Goal: Information Seeking & Learning: Learn about a topic

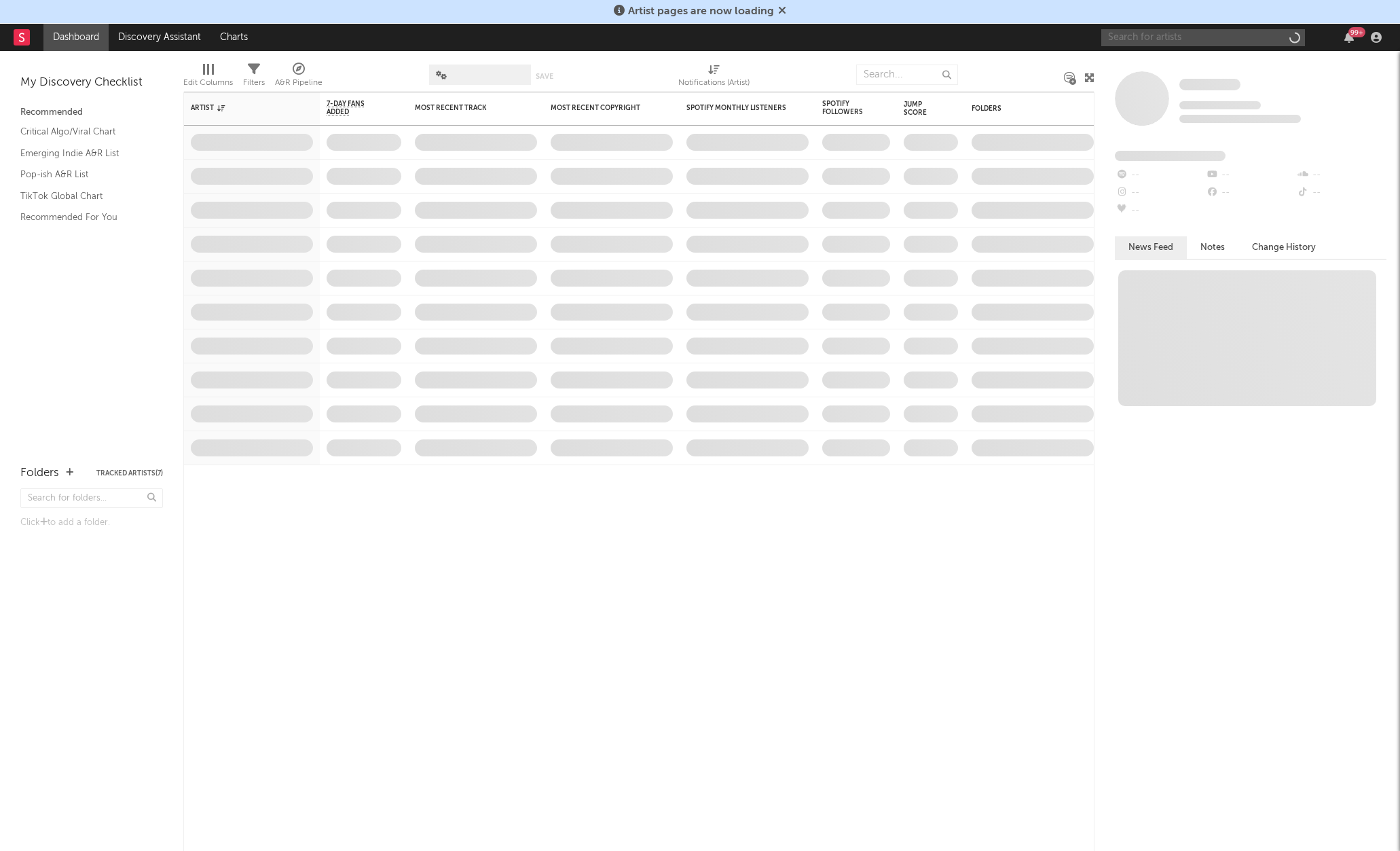
click at [1155, 37] on input "text" at bounding box center [1203, 37] width 204 height 17
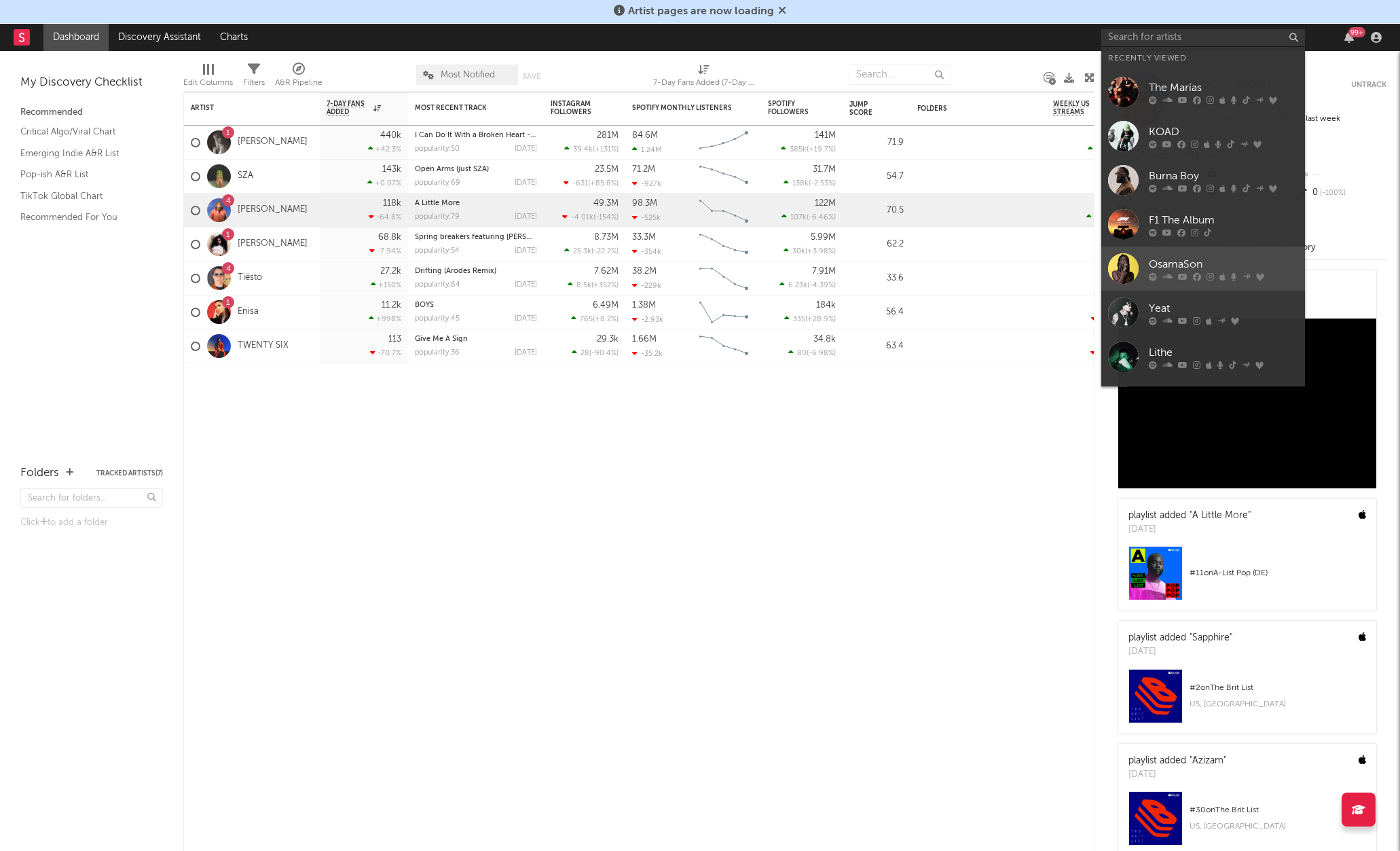
click at [1167, 252] on link "OsamaSon" at bounding box center [1203, 268] width 204 height 44
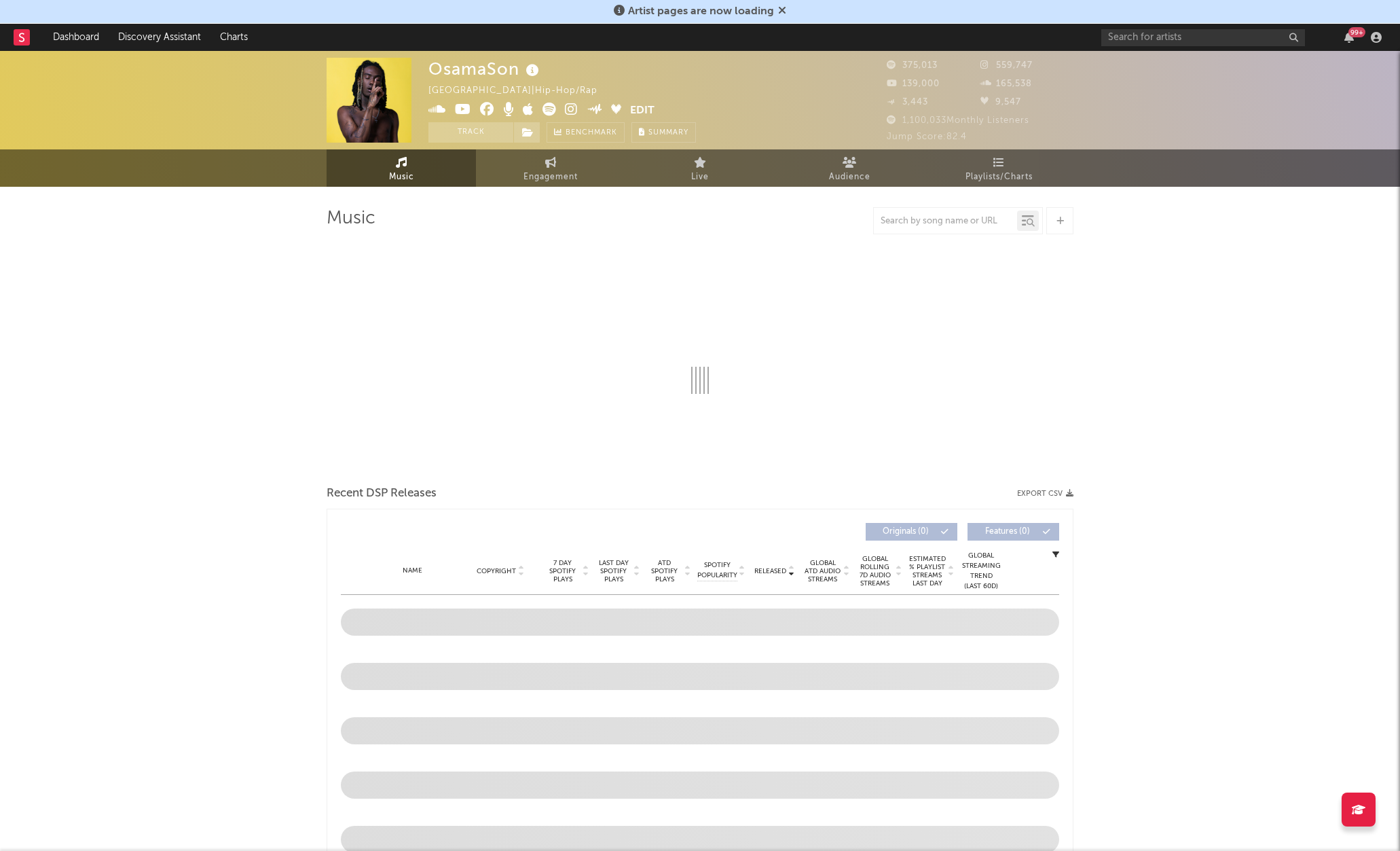
select select "6m"
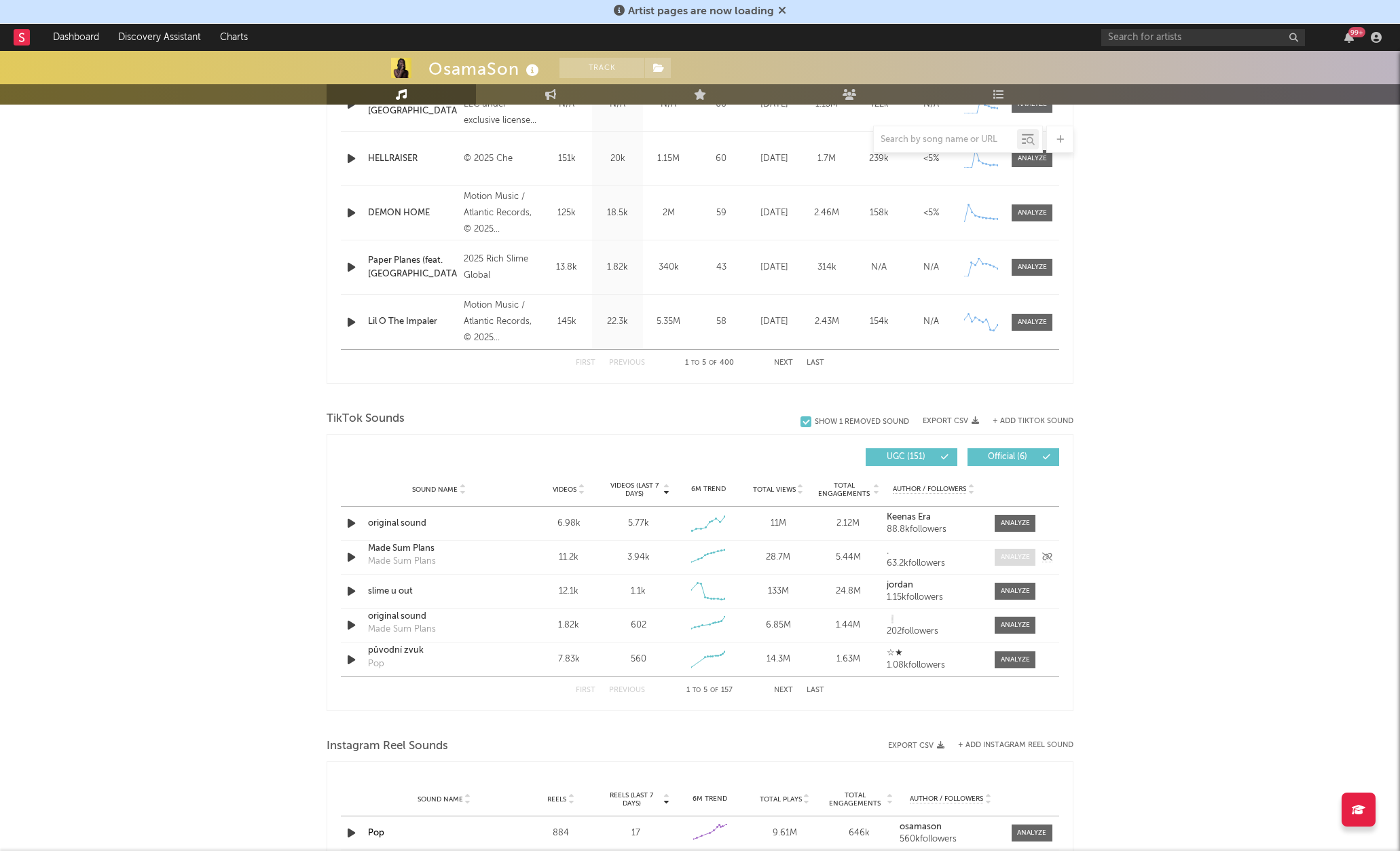
scroll to position [627, 0]
click at [1016, 507] on div "Sound Name original sound Videos 6.98k Videos (last 7 days) 5.77k Weekly Growth…" at bounding box center [700, 521] width 718 height 33
click at [1013, 519] on div at bounding box center [1015, 520] width 29 height 10
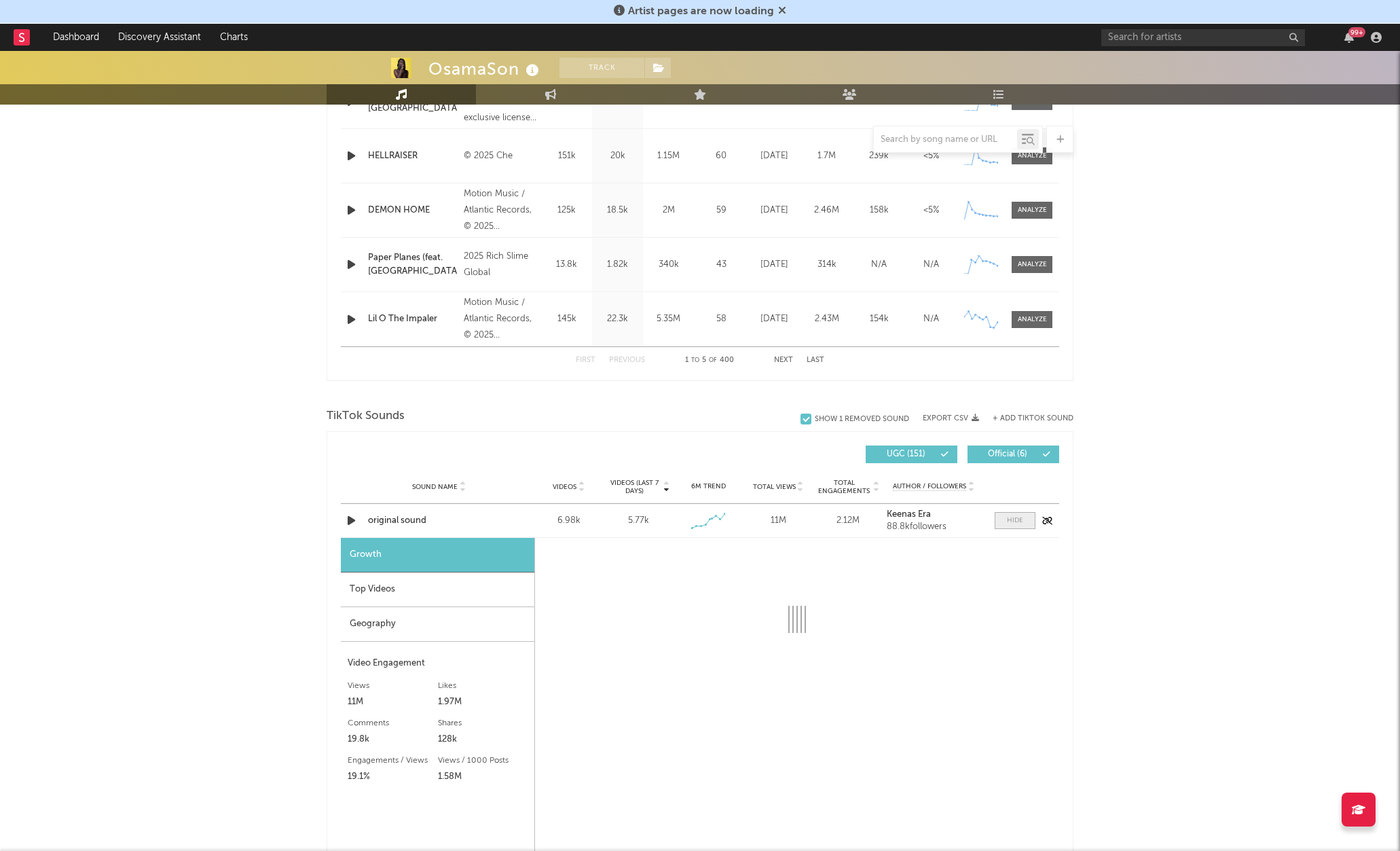
select select "1w"
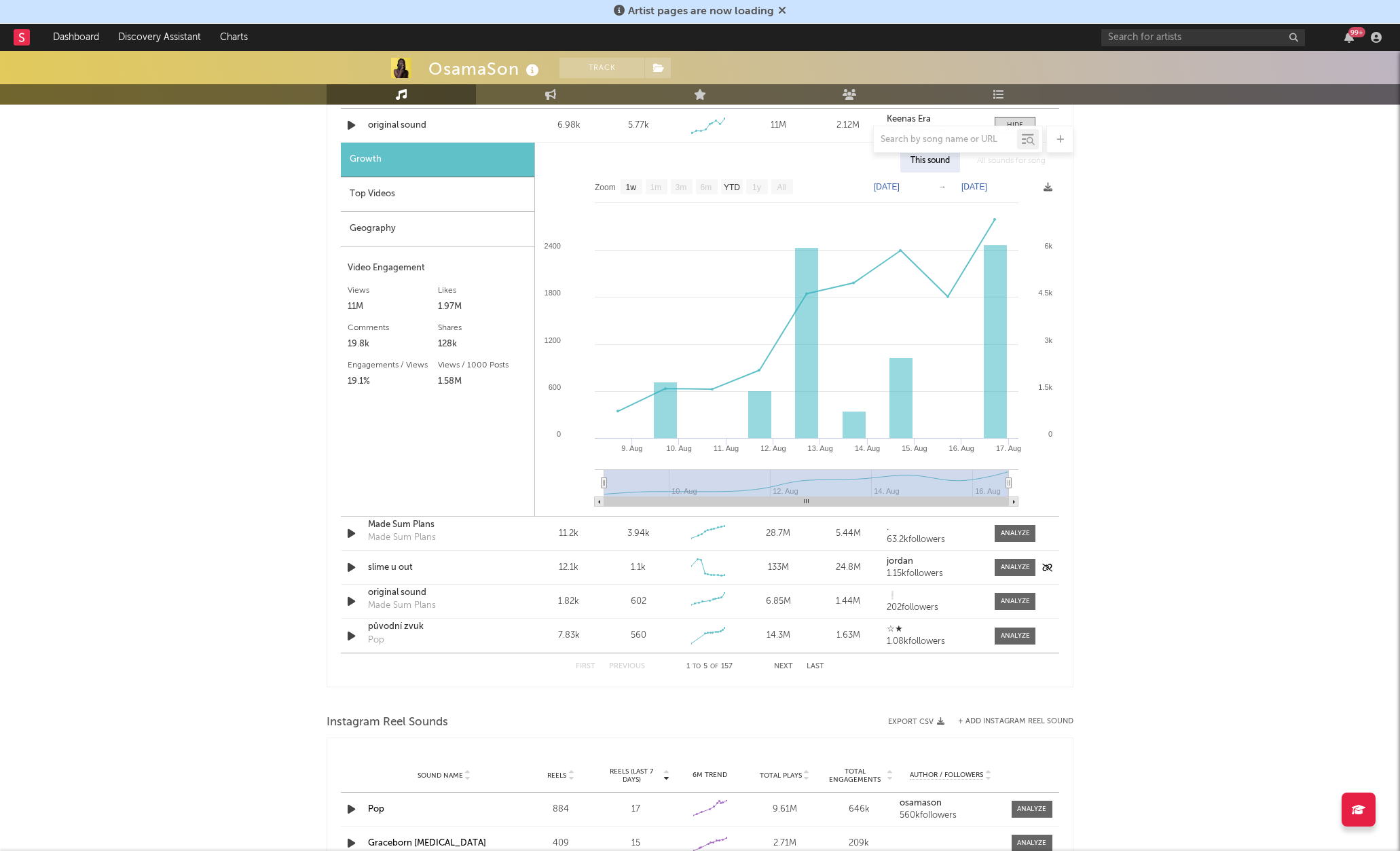
scroll to position [667, 0]
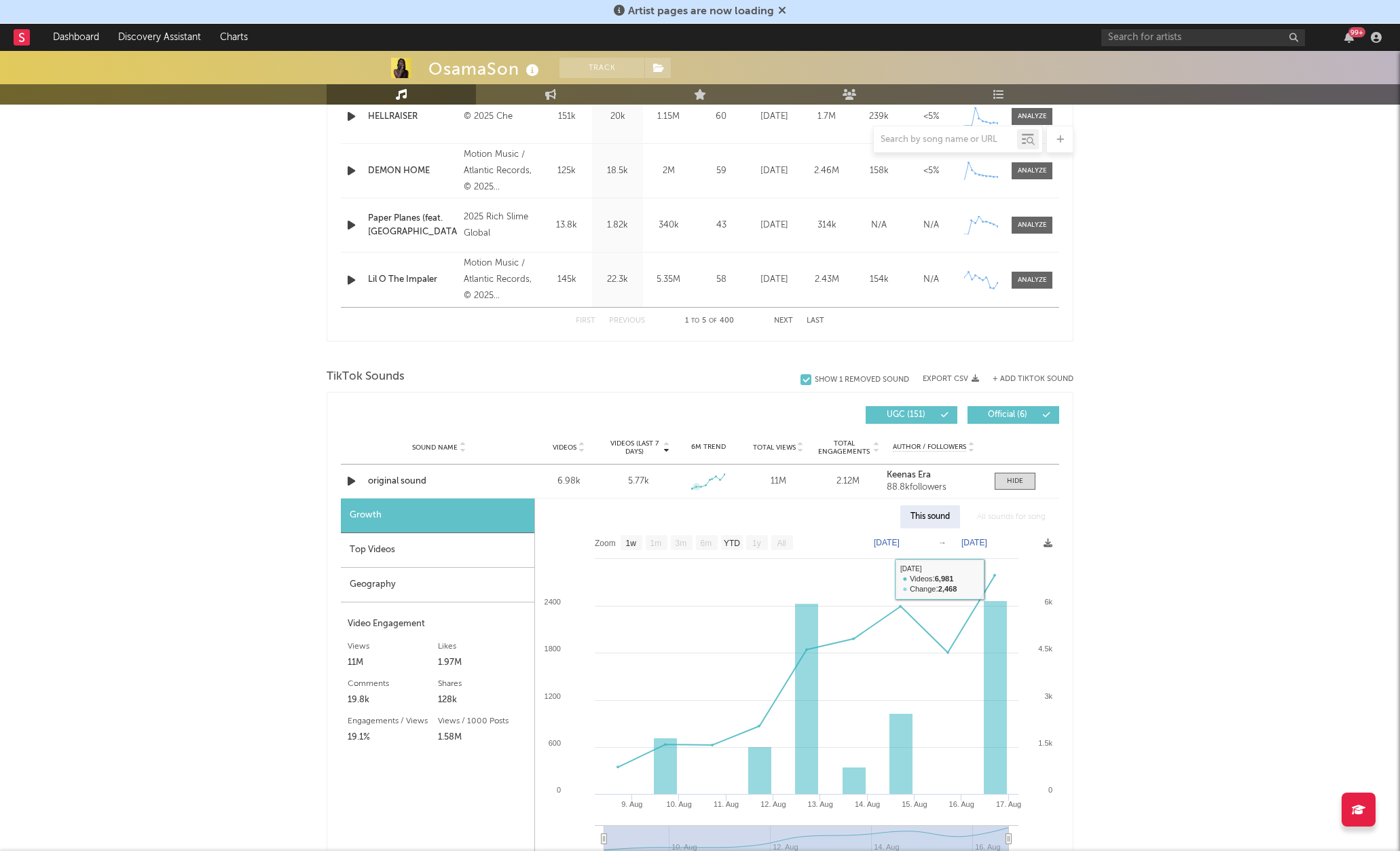
click at [472, 552] on div "Top Videos" at bounding box center [437, 551] width 193 height 35
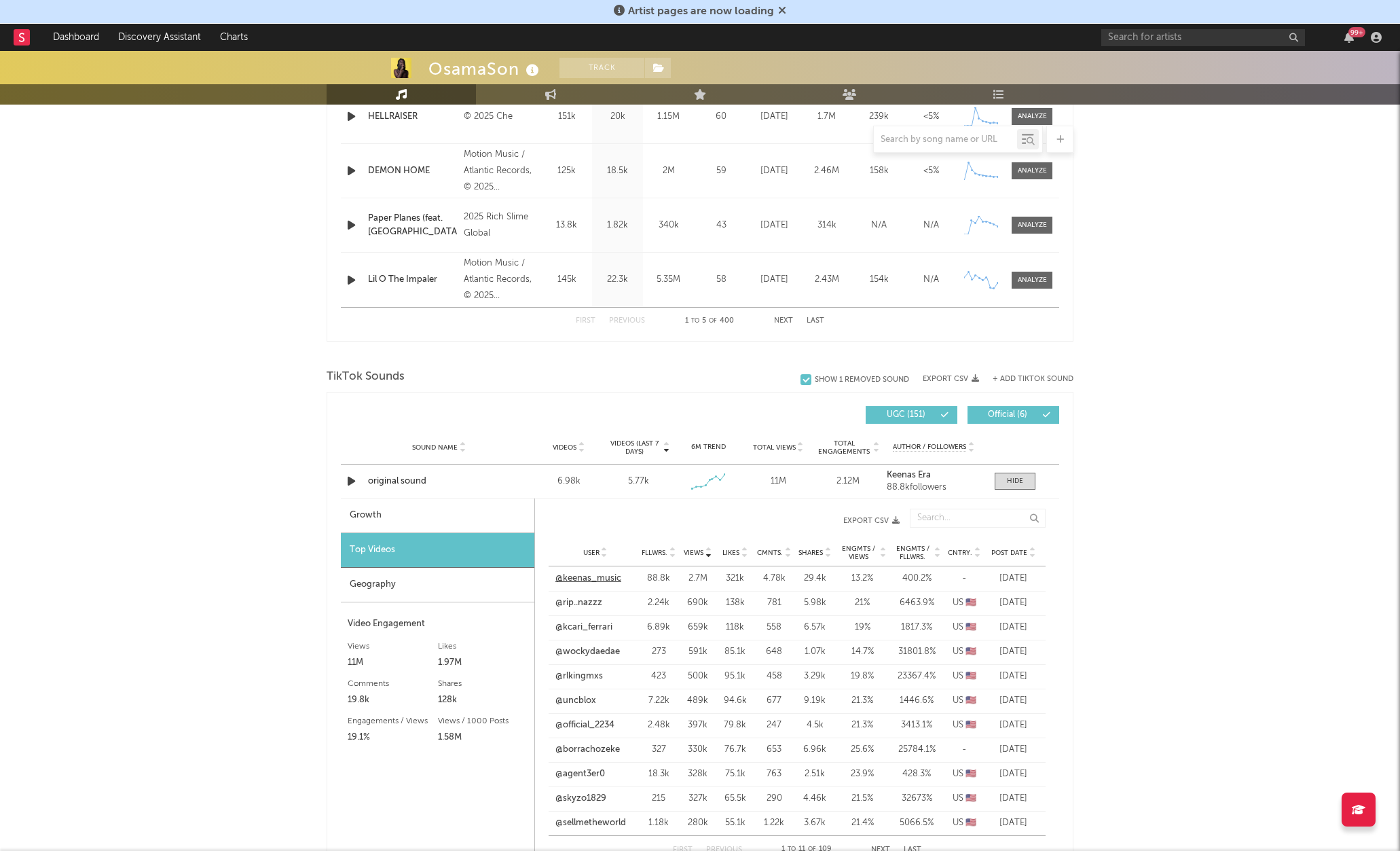
click at [584, 580] on link "@keenas_music" at bounding box center [588, 578] width 66 height 14
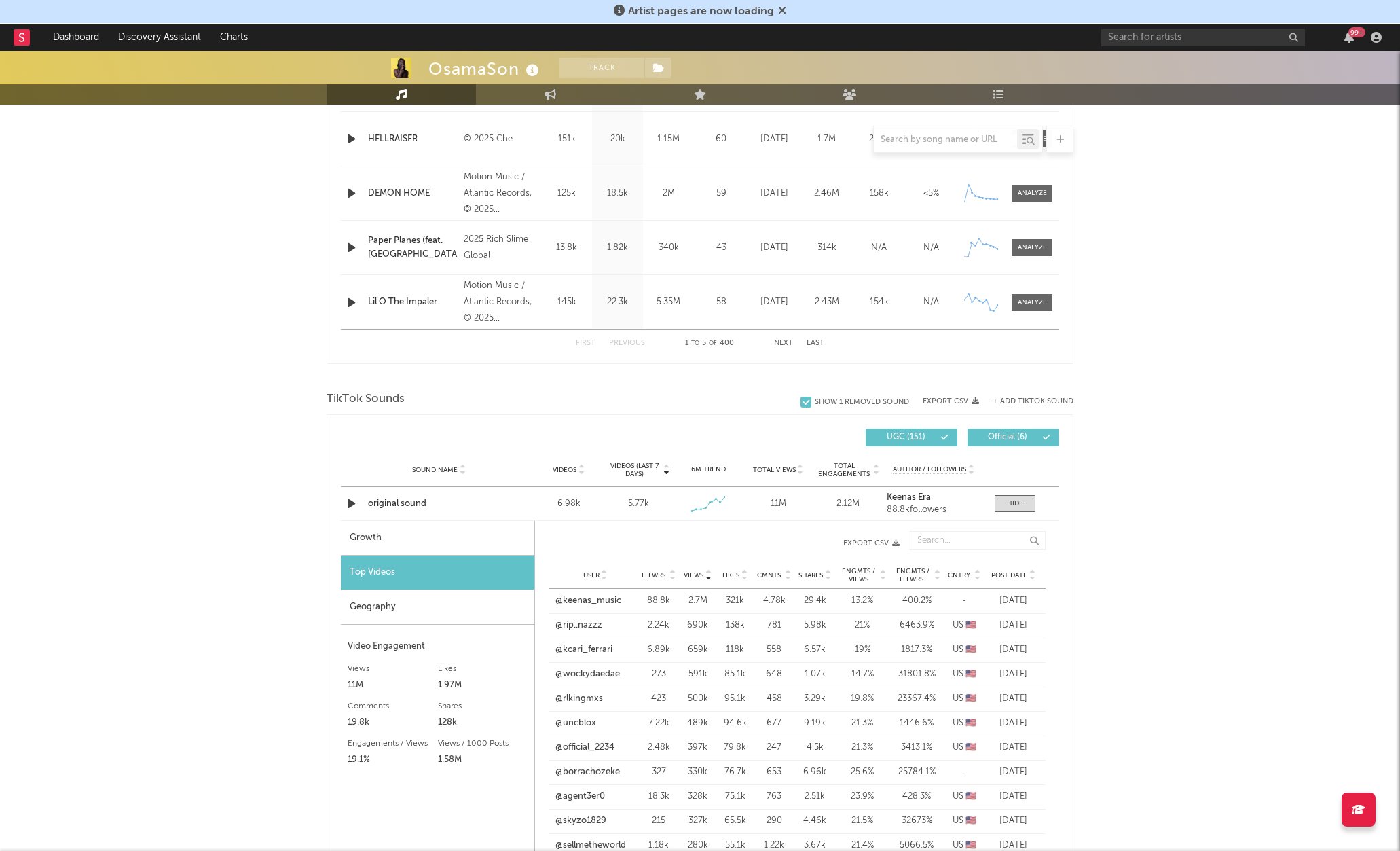
scroll to position [681, 0]
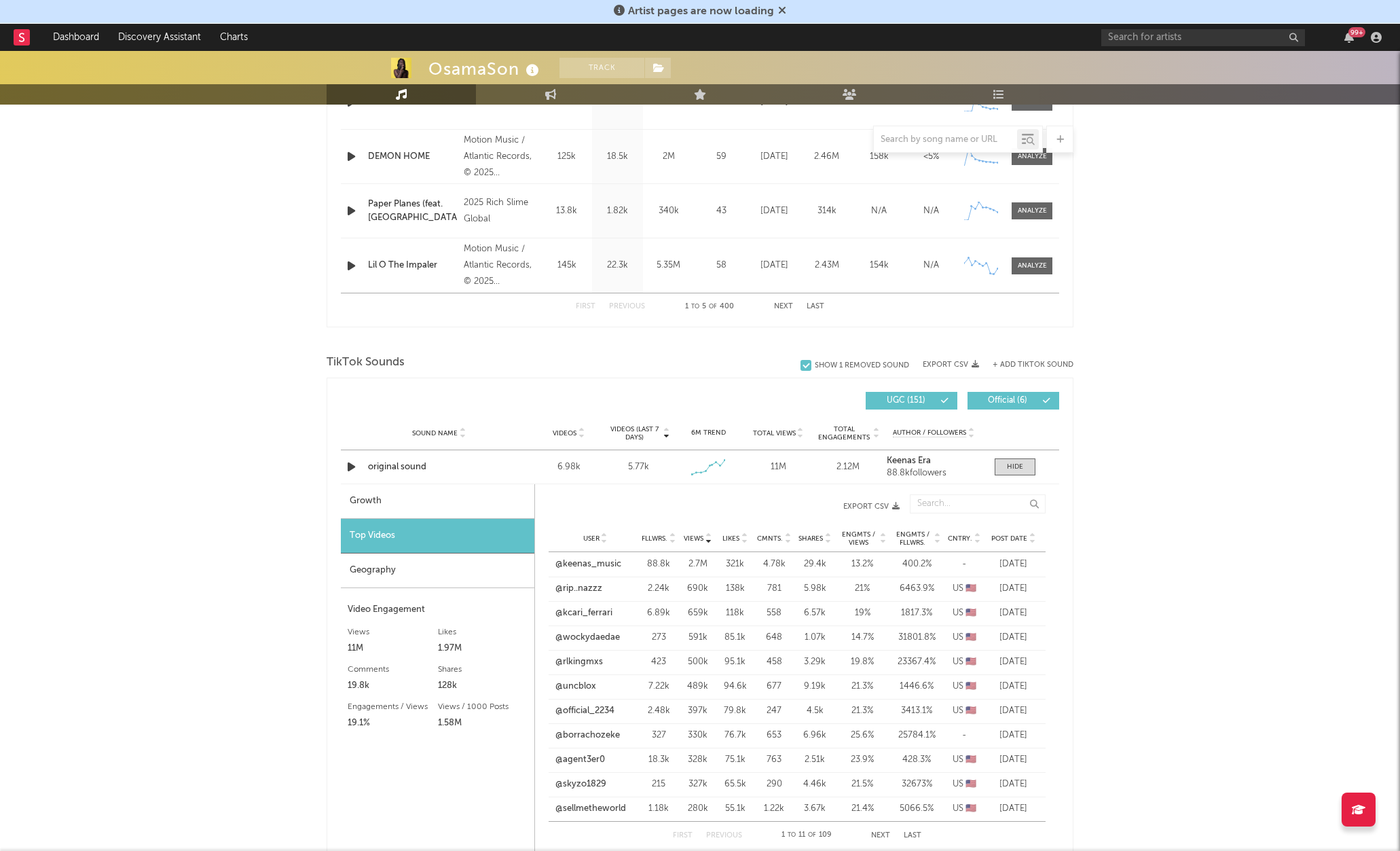
click at [469, 567] on div "Geography" at bounding box center [437, 571] width 193 height 35
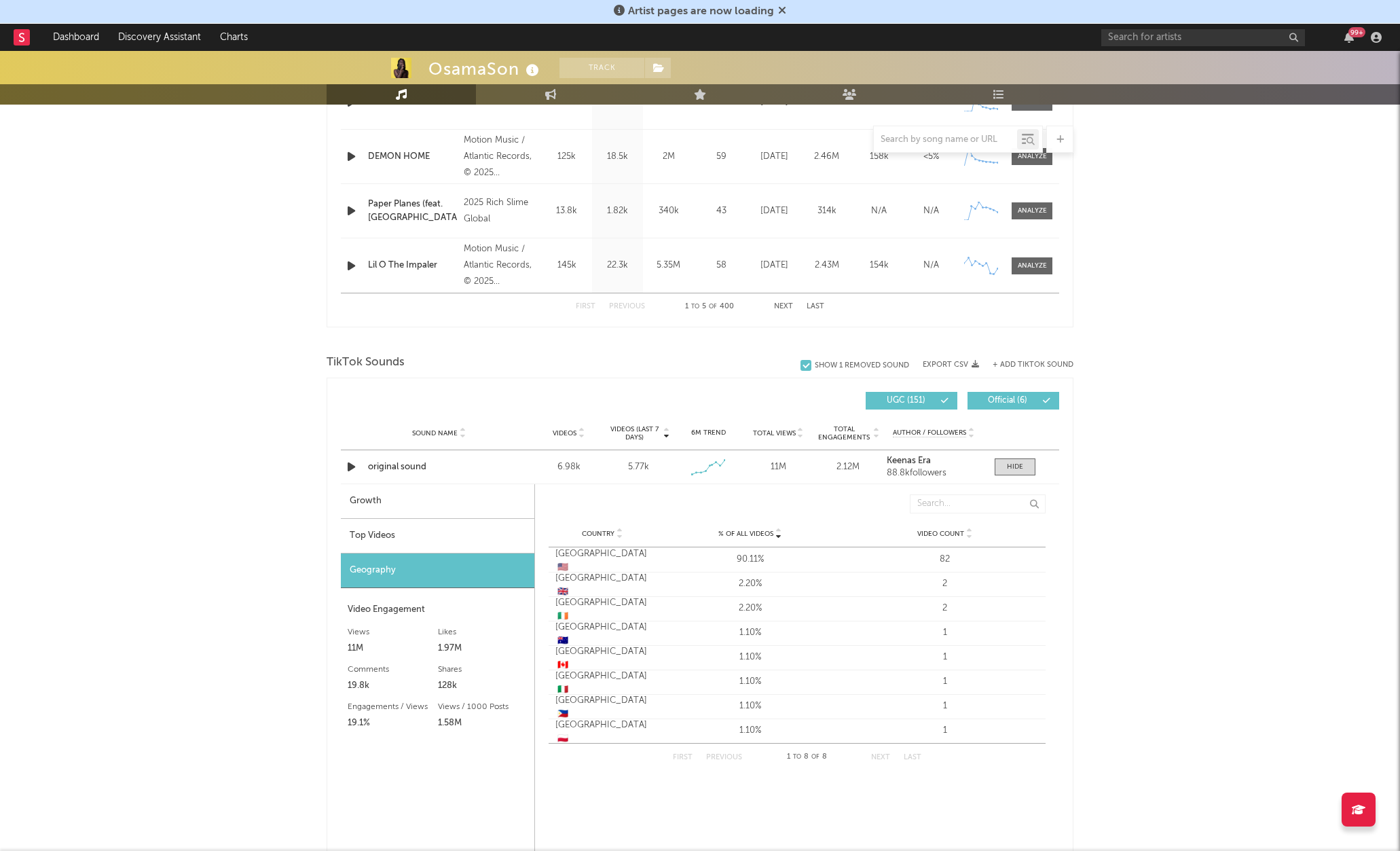
click at [466, 508] on div "Growth" at bounding box center [437, 502] width 193 height 35
select select "1w"
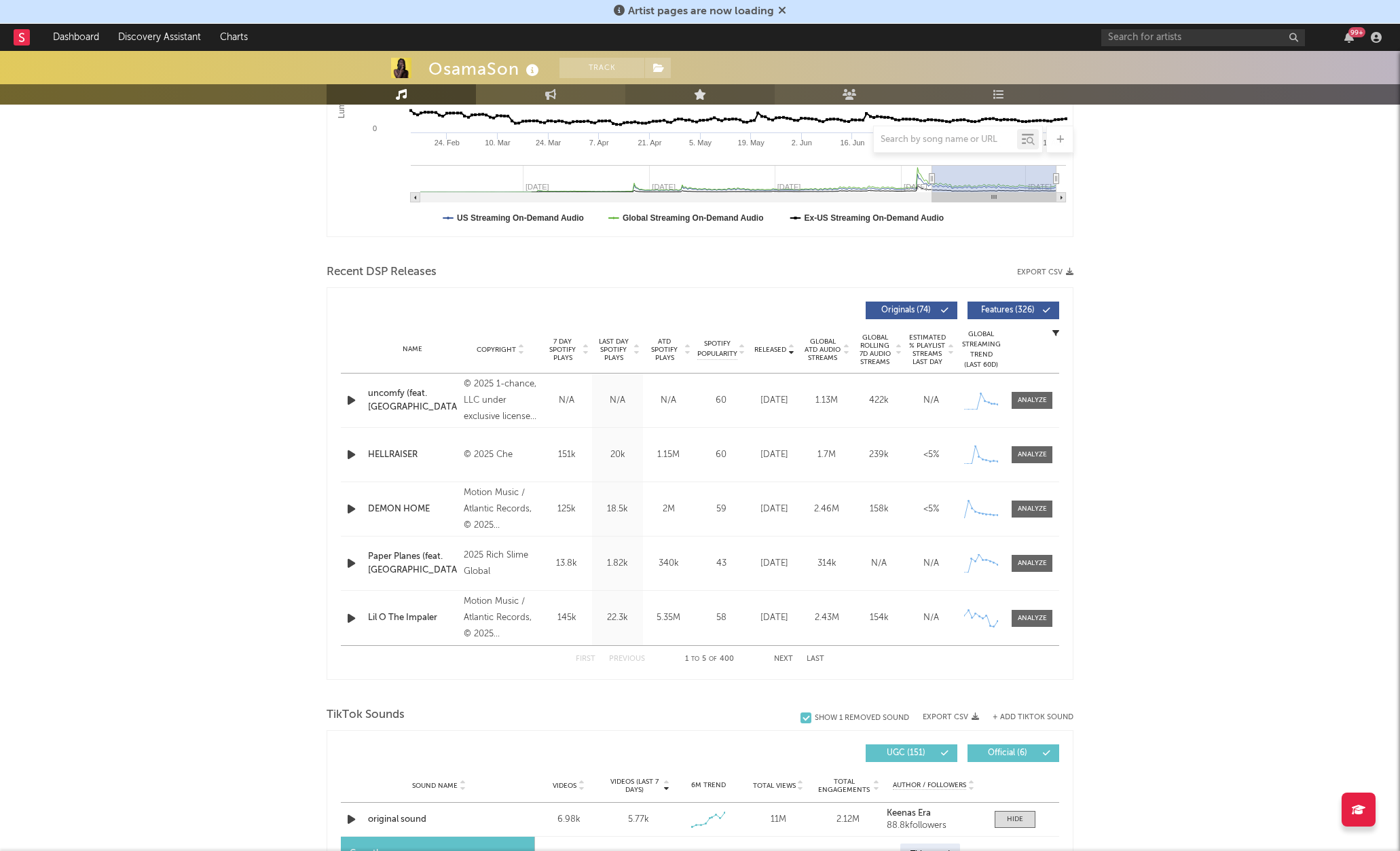
scroll to position [0, 0]
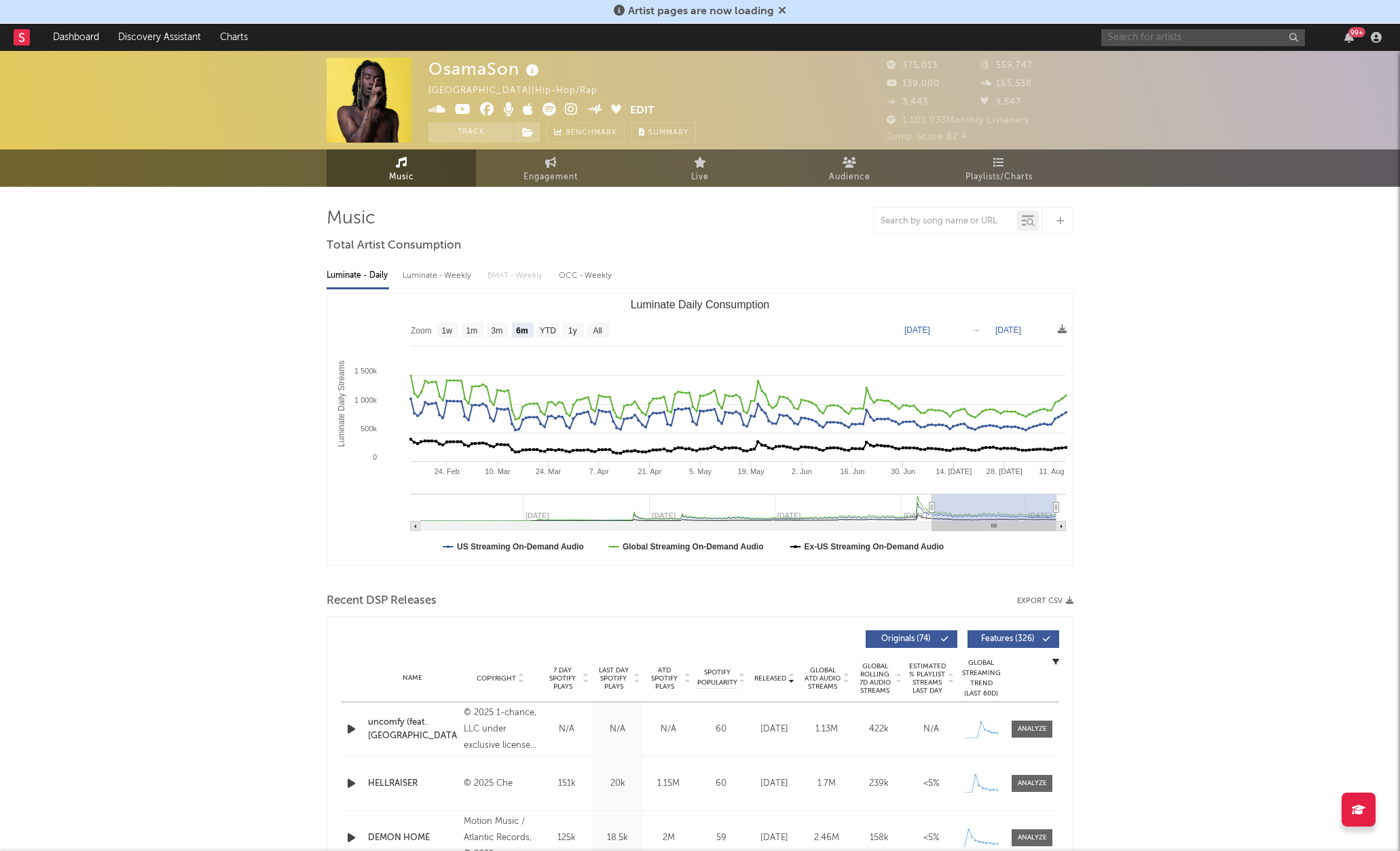
click at [1143, 31] on input "text" at bounding box center [1203, 37] width 204 height 17
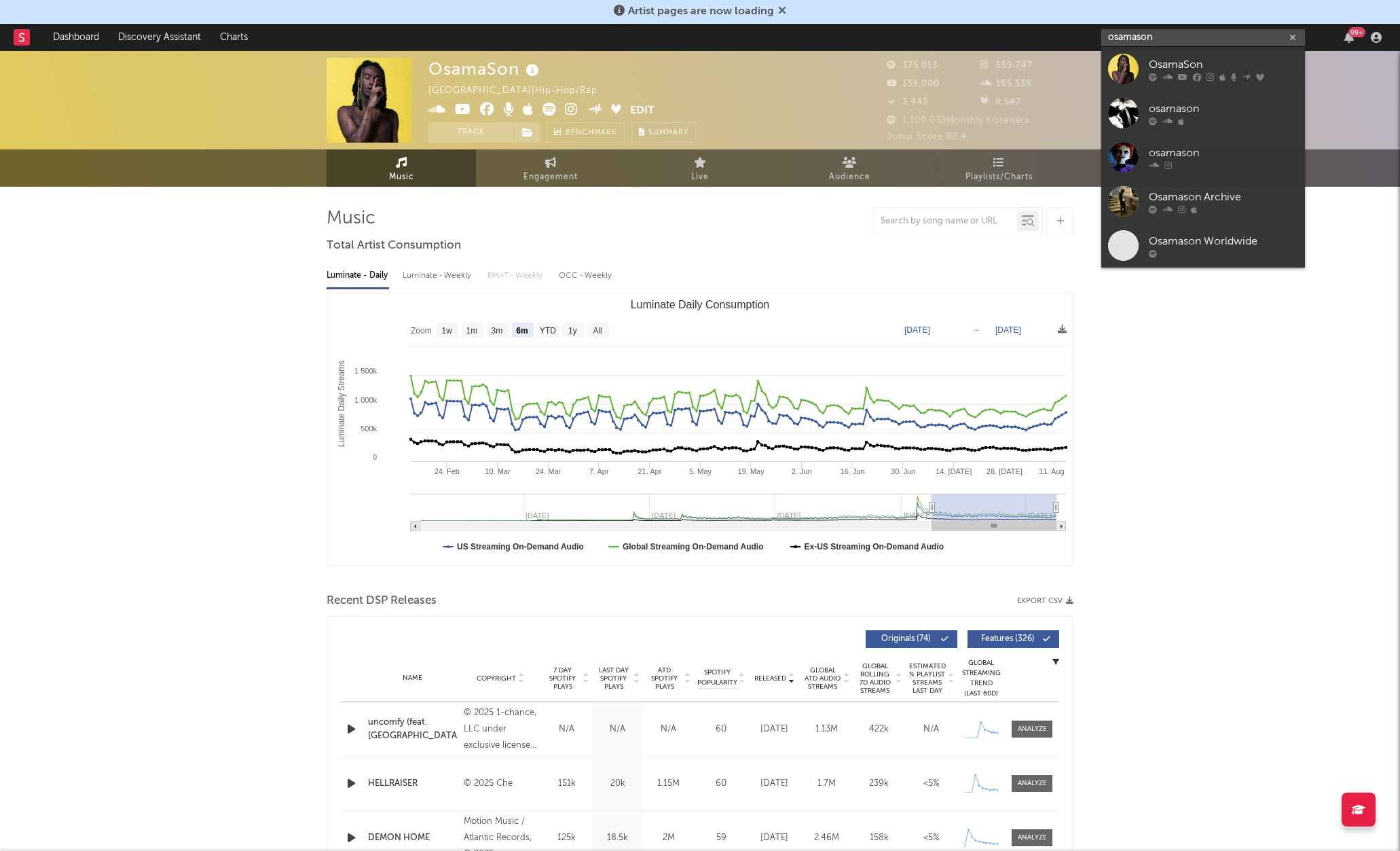
type input "osamason"
click at [1171, 64] on div "OsamaSon" at bounding box center [1223, 64] width 150 height 16
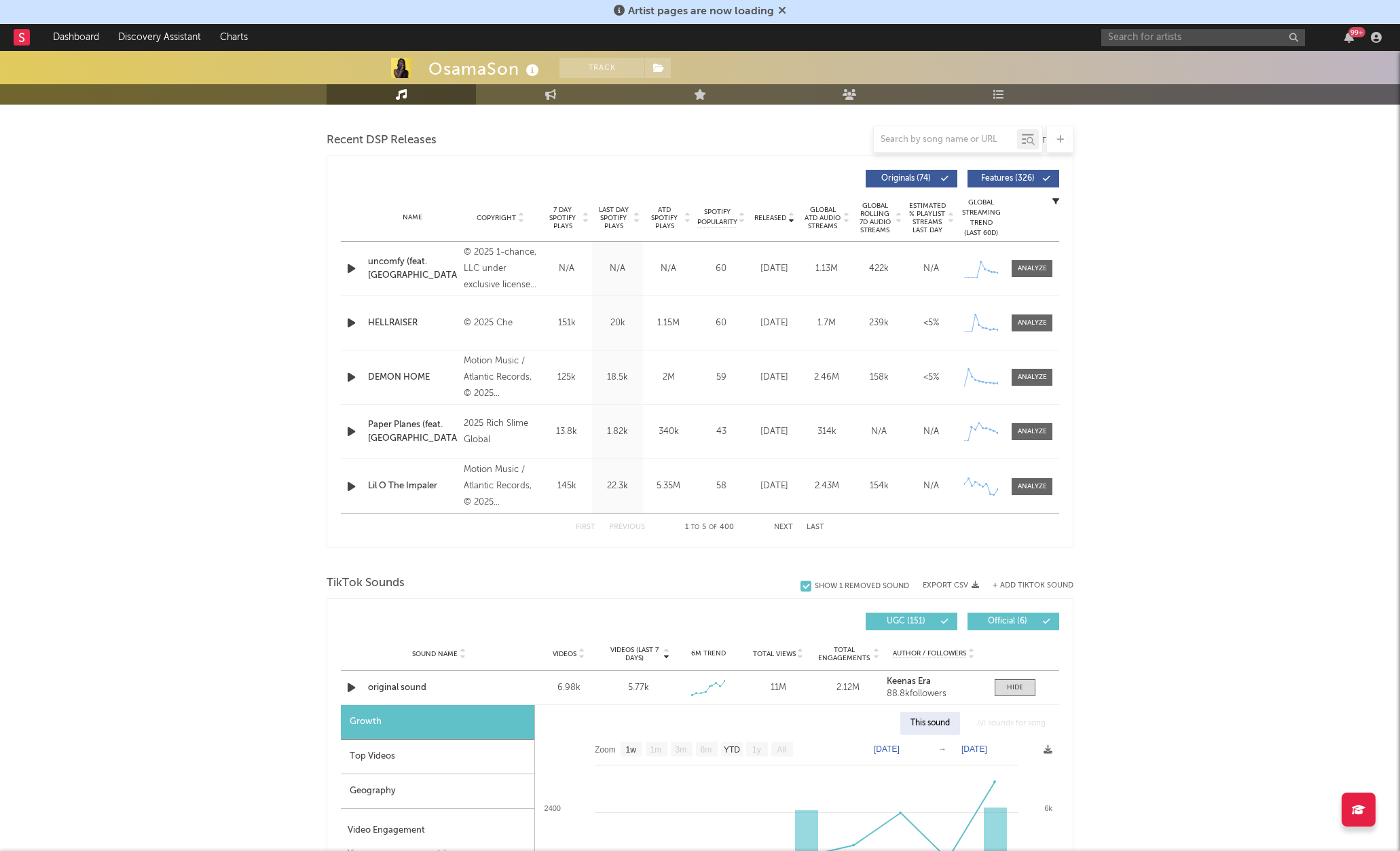
scroll to position [439, 0]
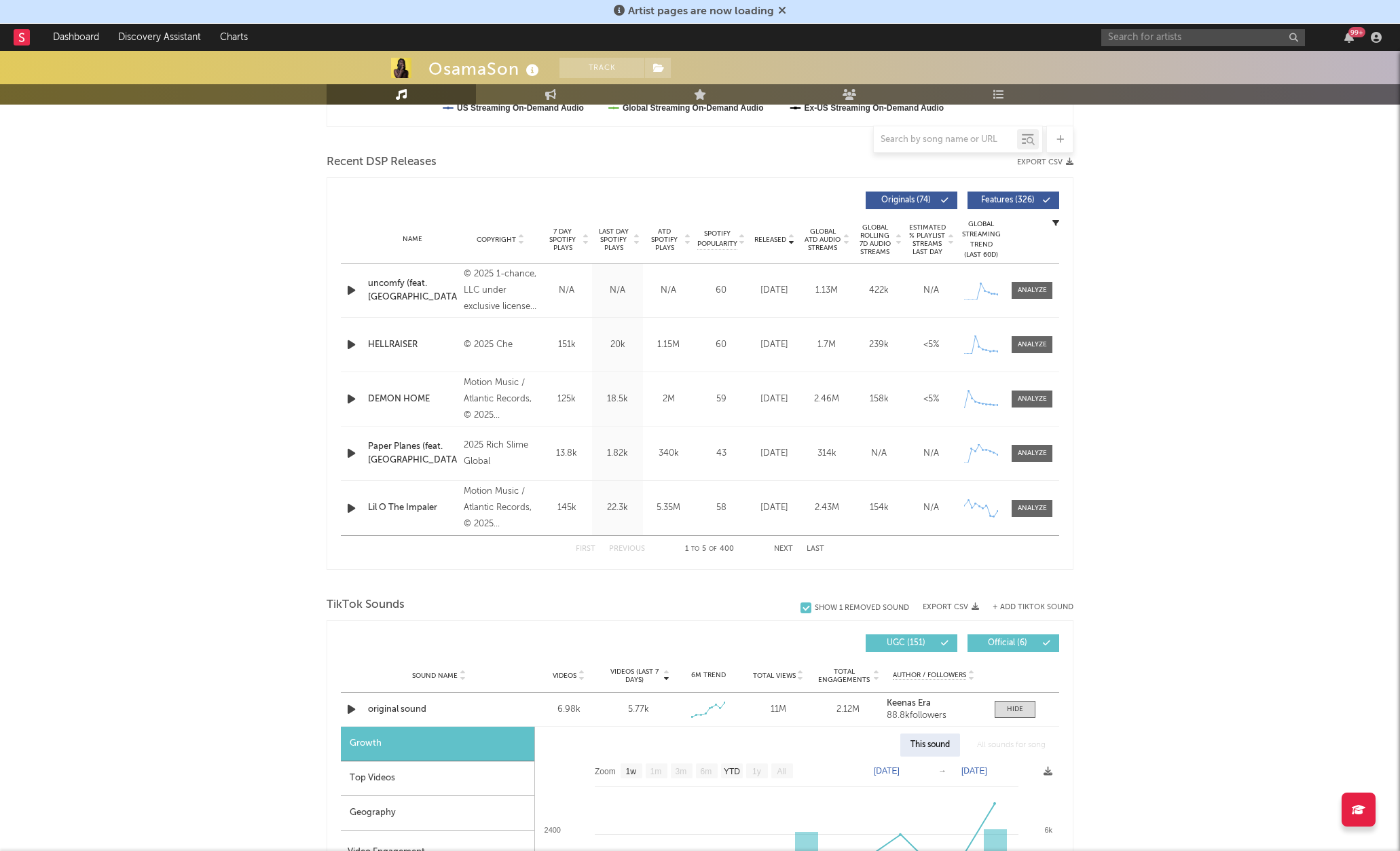
click at [786, 545] on button "Next" at bounding box center [783, 548] width 19 height 7
click at [786, 546] on button "Next" at bounding box center [783, 548] width 19 height 7
click at [640, 548] on button "Previous" at bounding box center [626, 548] width 36 height 7
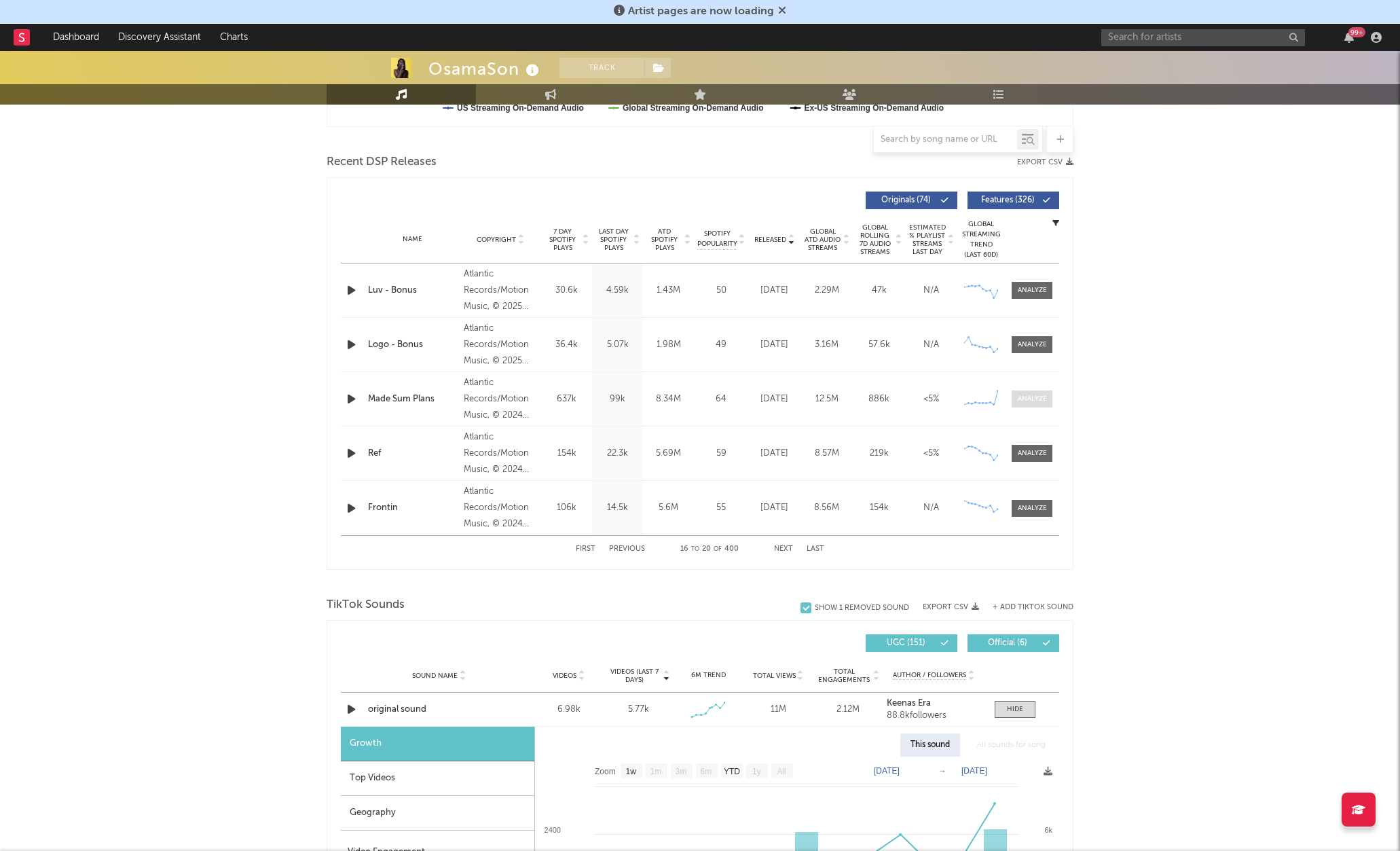
click at [1027, 398] on div at bounding box center [1032, 399] width 29 height 10
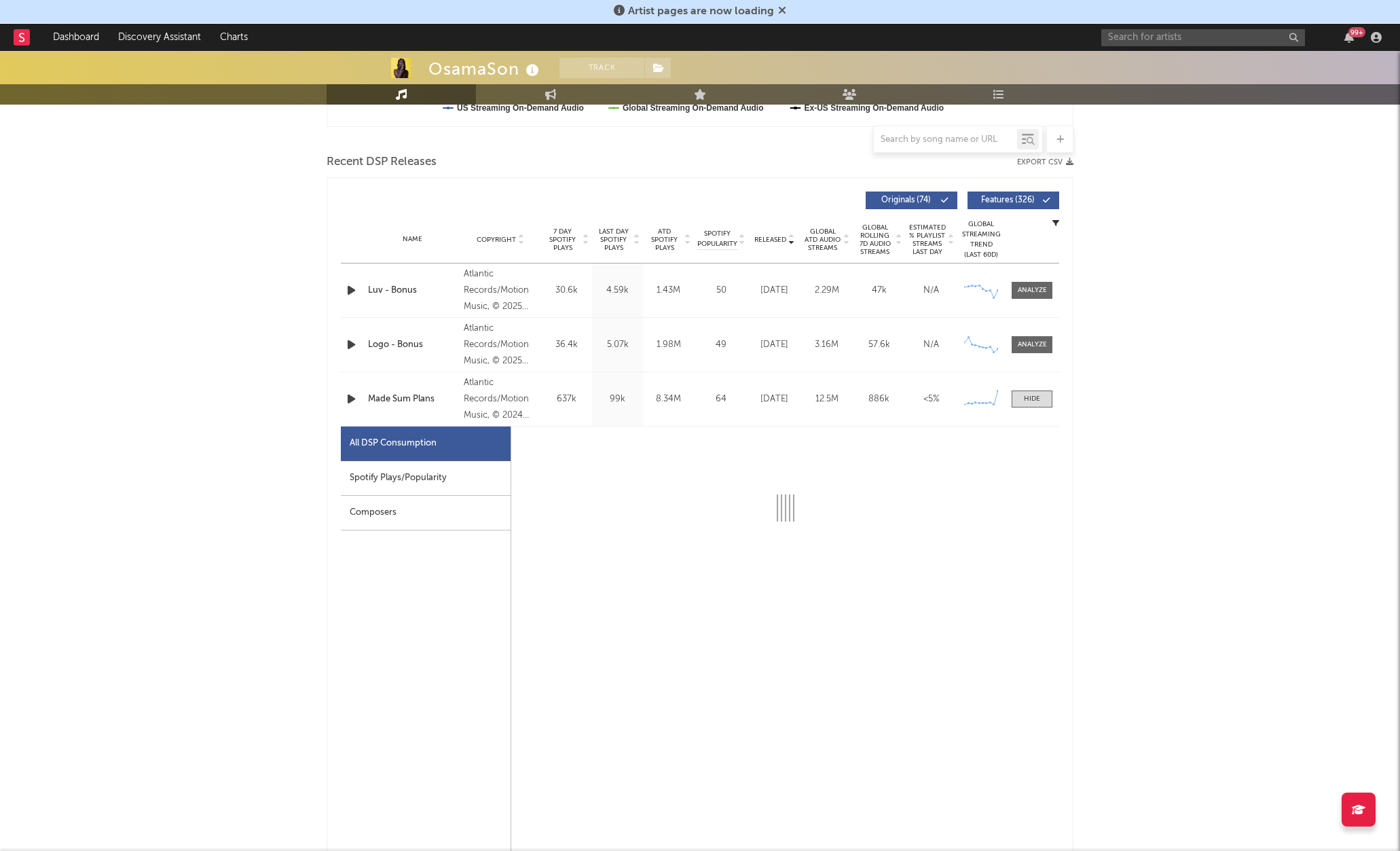
select select "6m"
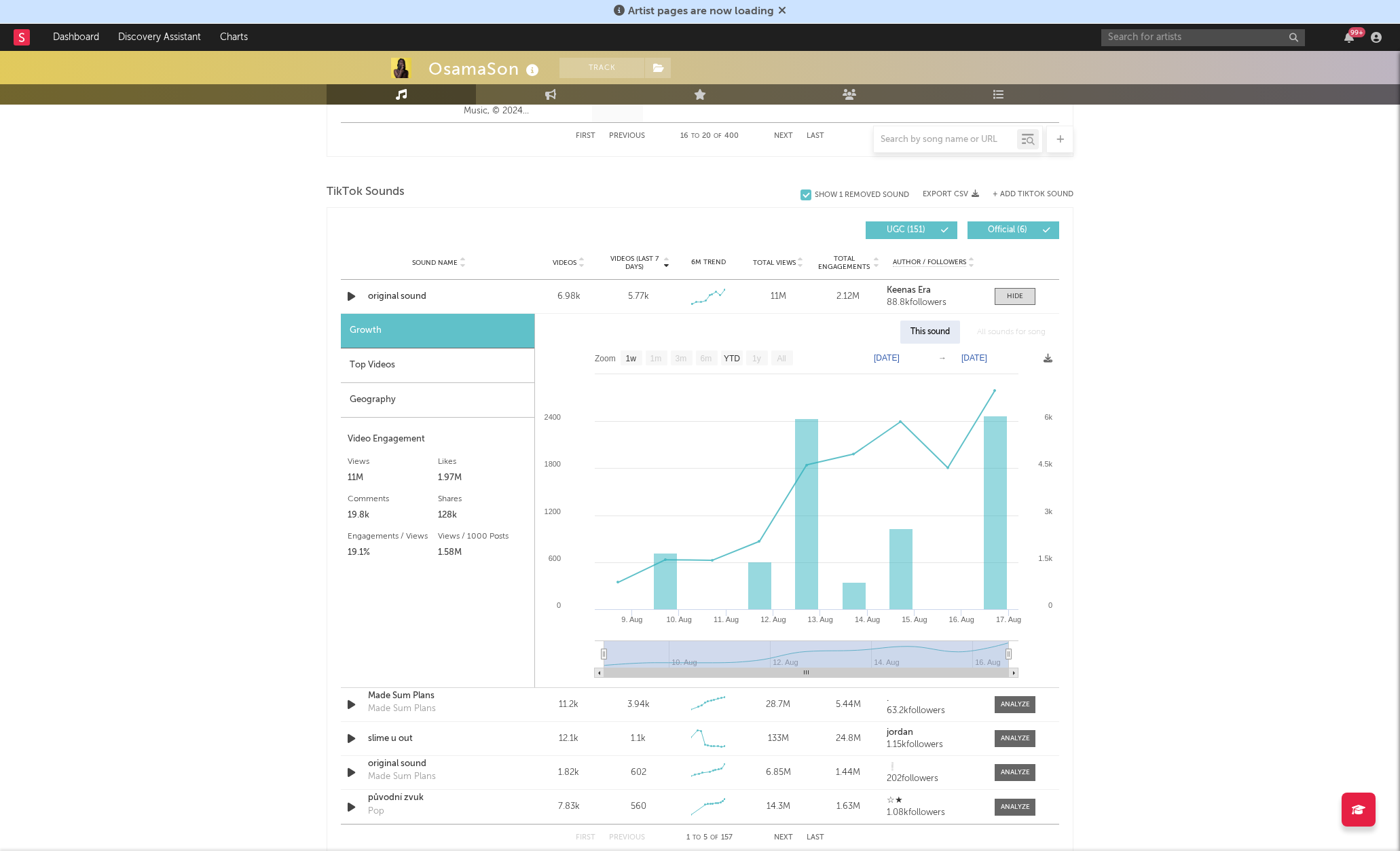
scroll to position [1502, 0]
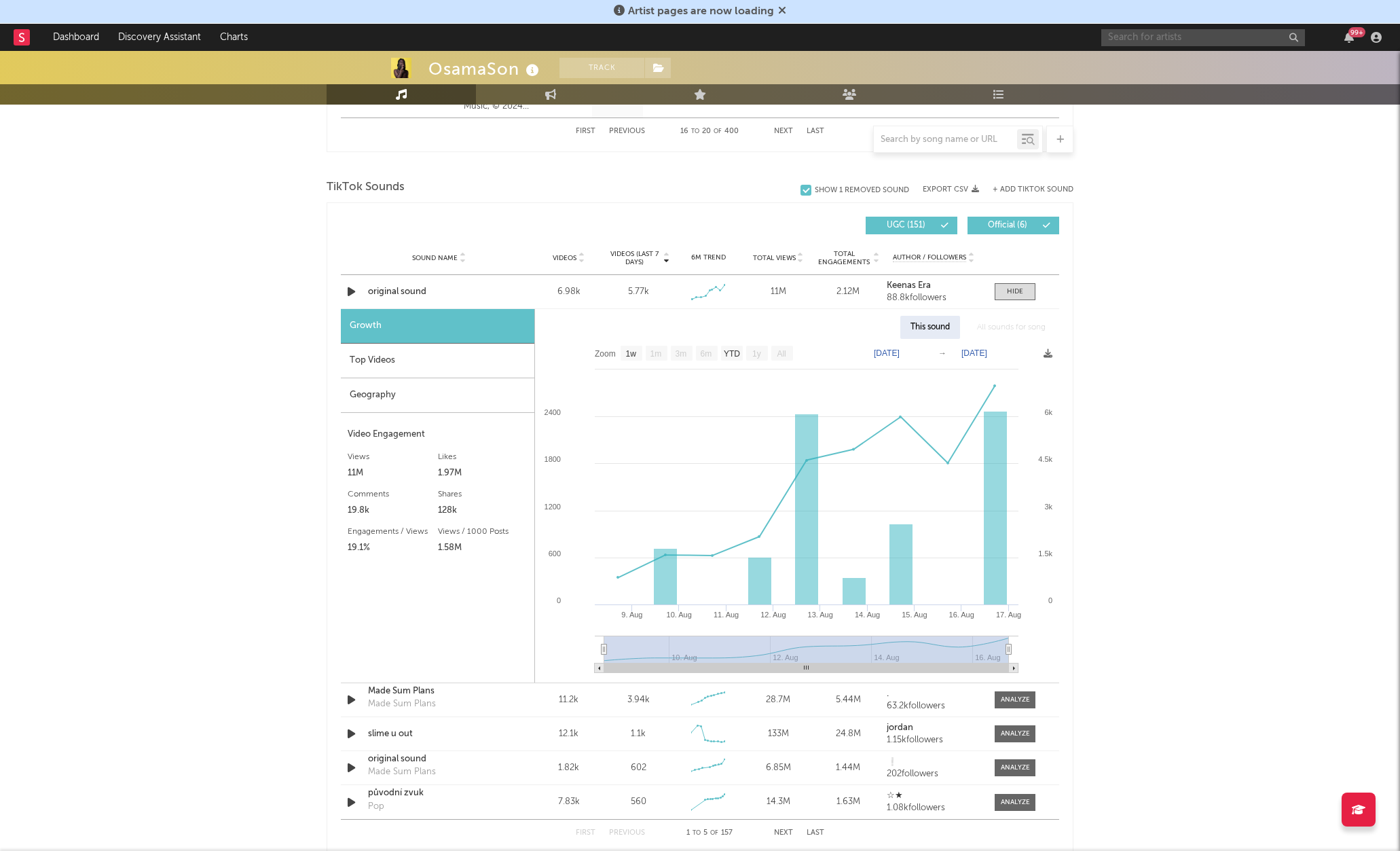
click at [1137, 39] on input "text" at bounding box center [1203, 37] width 204 height 17
click at [1137, 39] on input "nocap" at bounding box center [1203, 37] width 204 height 17
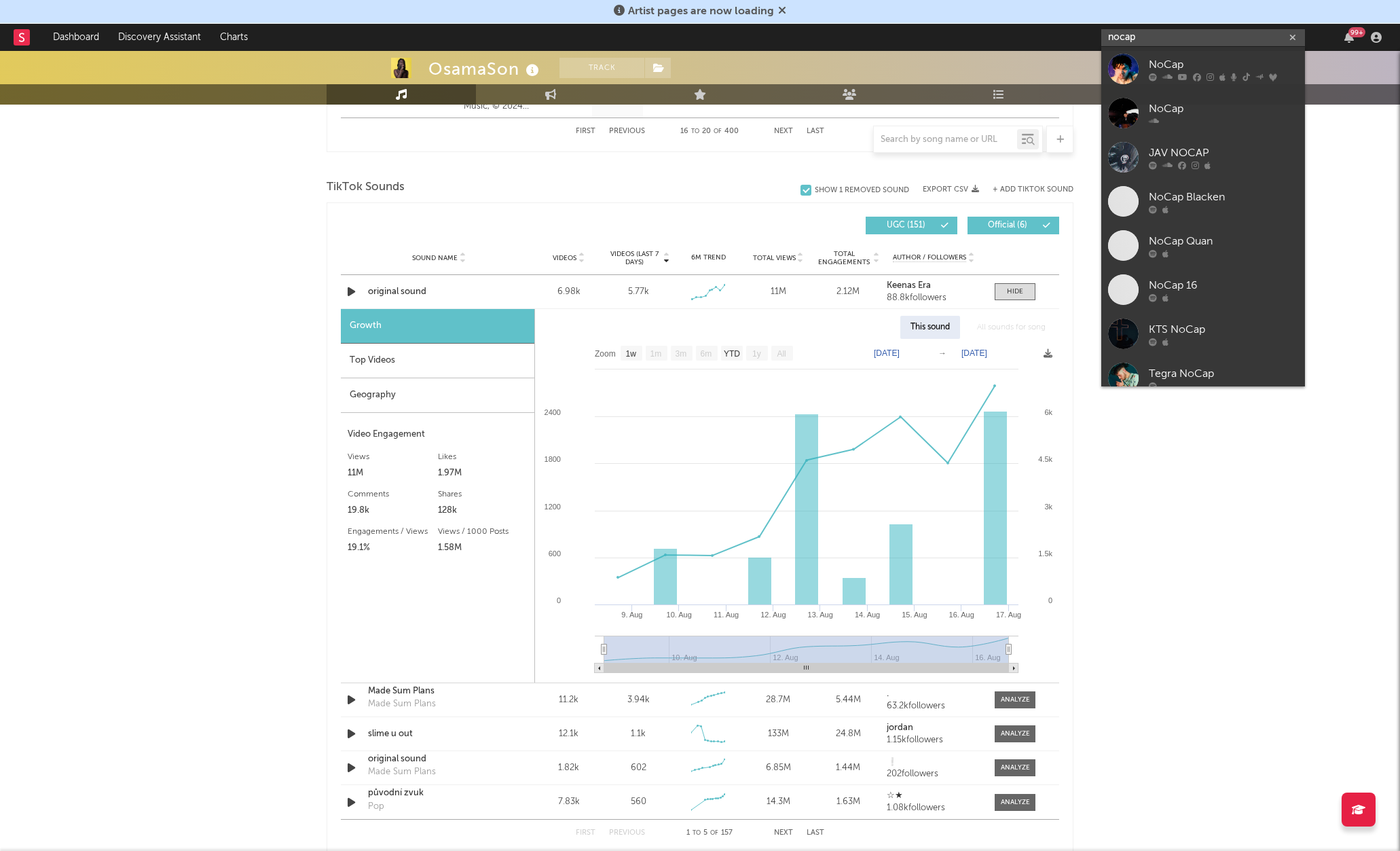
type input "nocap"
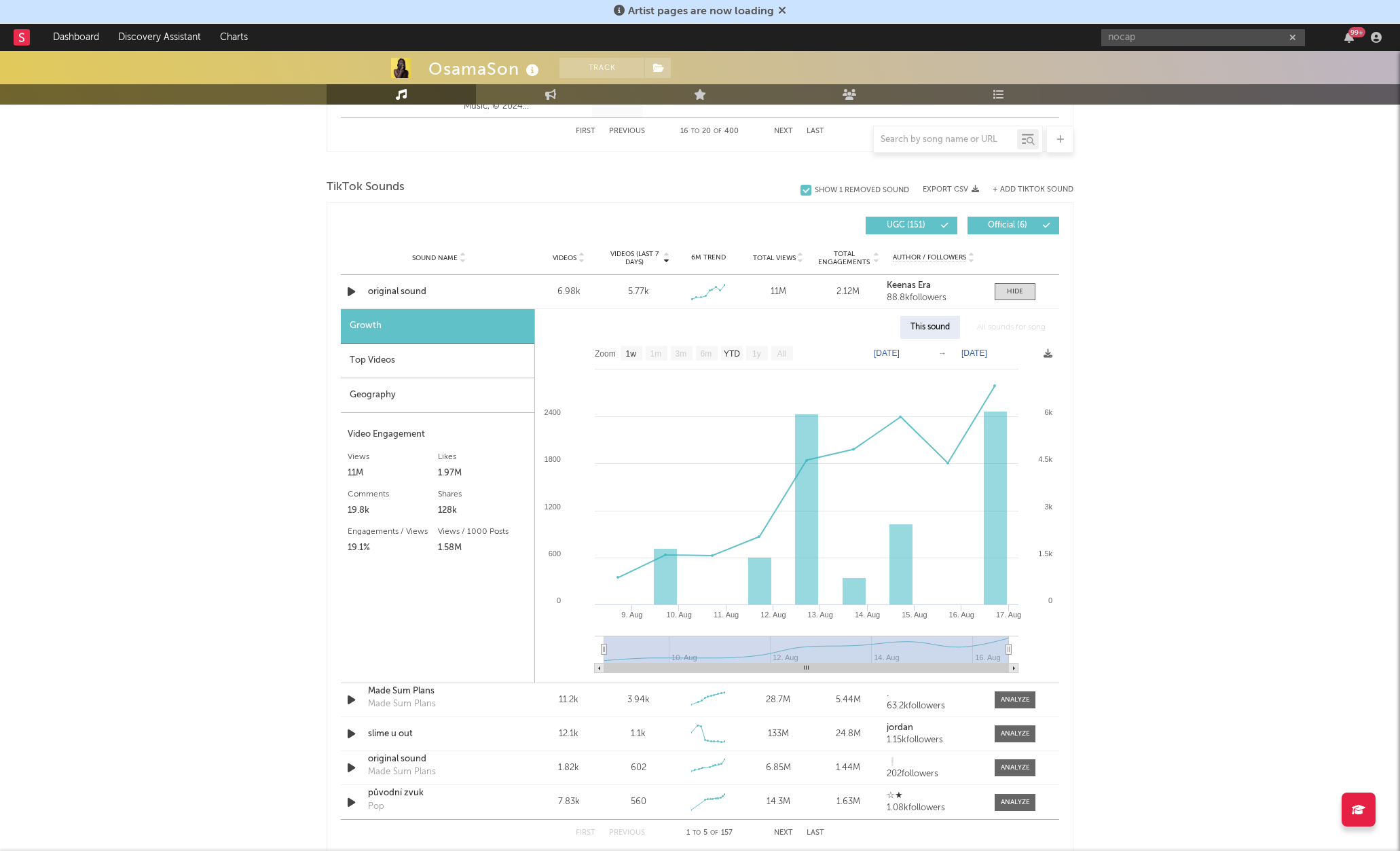
click at [440, 367] on div "Top Videos" at bounding box center [437, 361] width 193 height 35
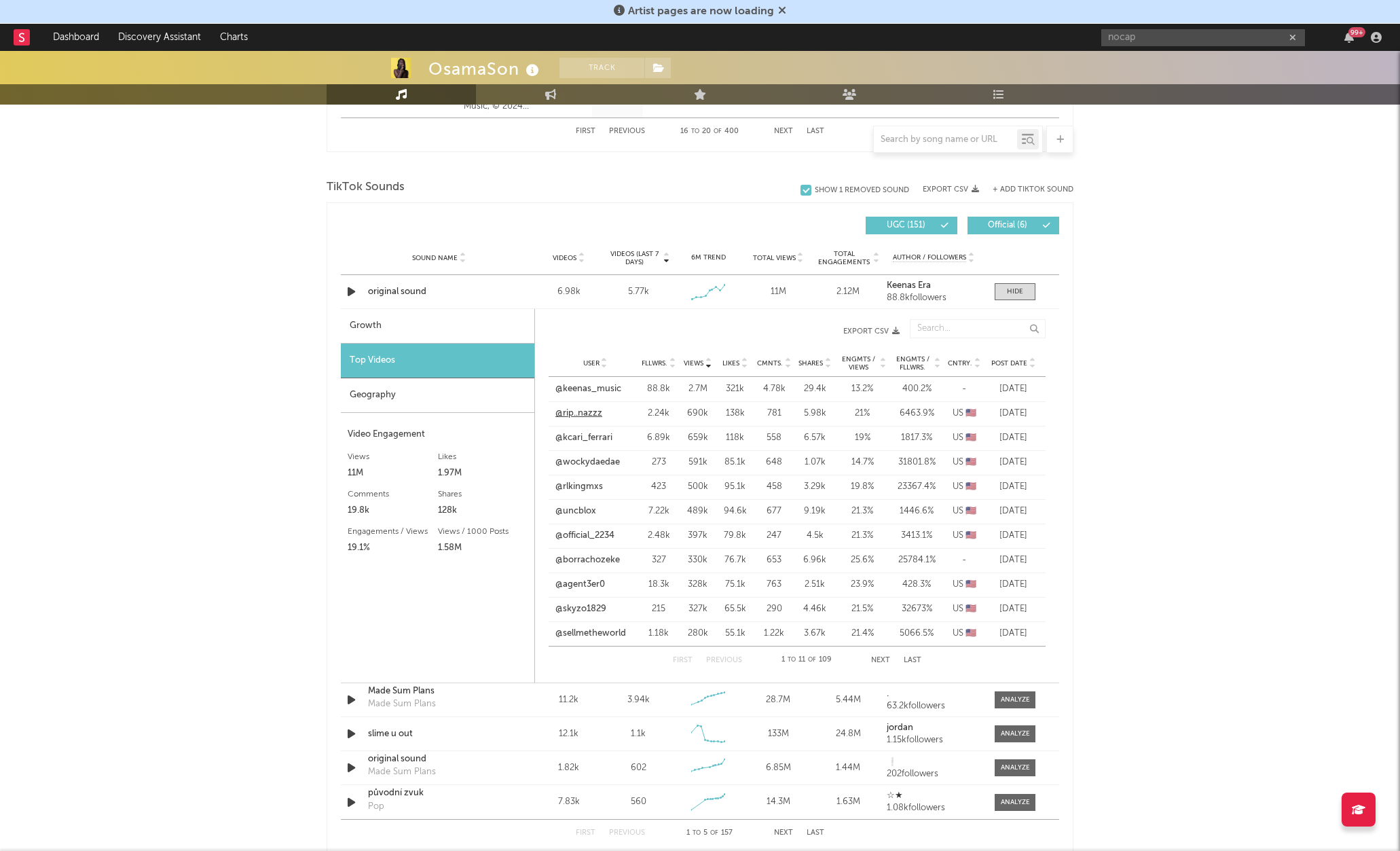
click at [594, 418] on link "@rip..nazzz" at bounding box center [579, 413] width 47 height 14
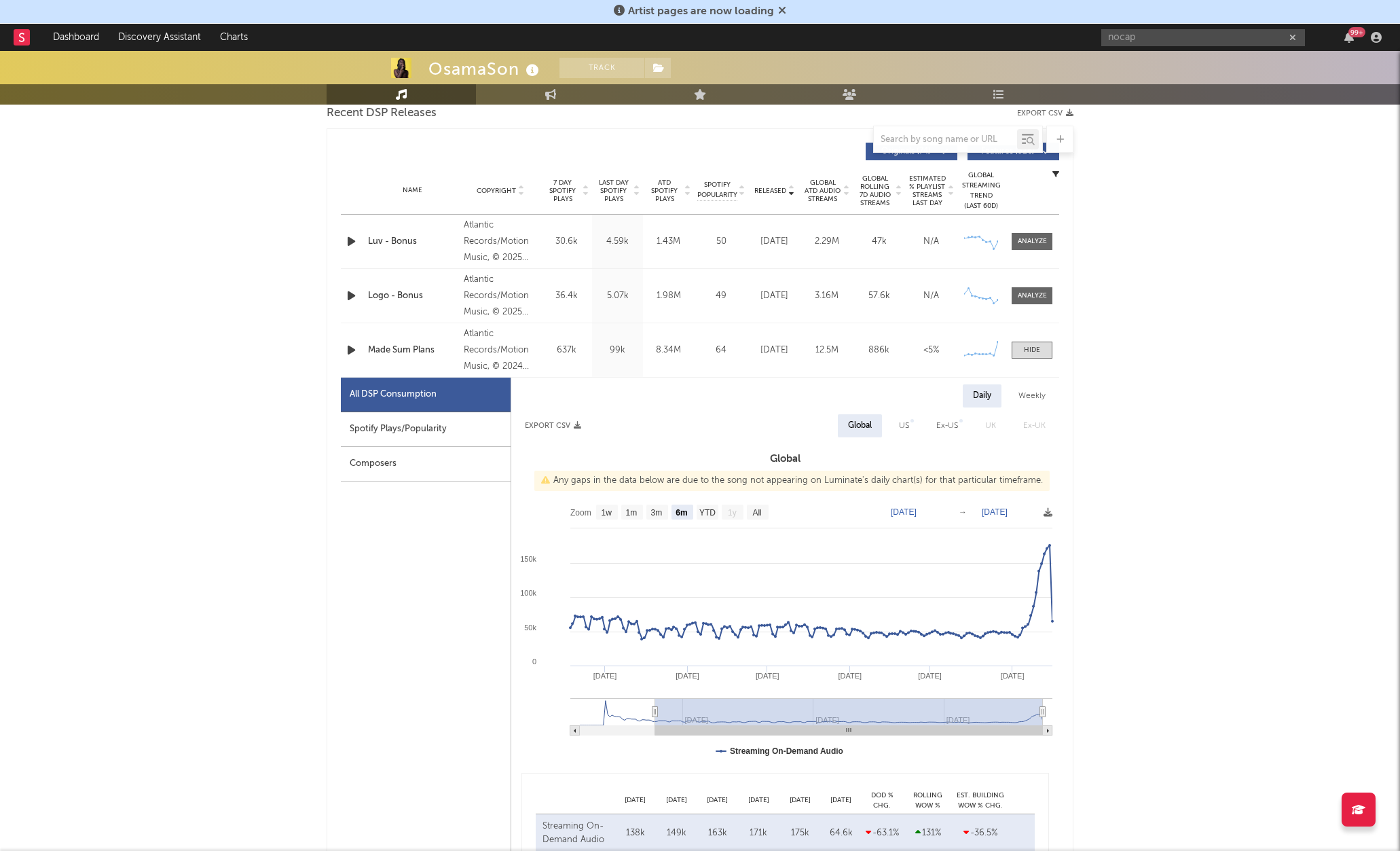
scroll to position [1146, 0]
